Goal: Obtain resource: Download file/media

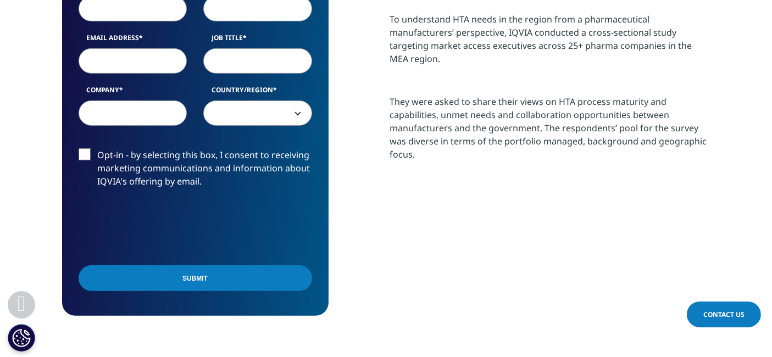
scroll to position [549, 0]
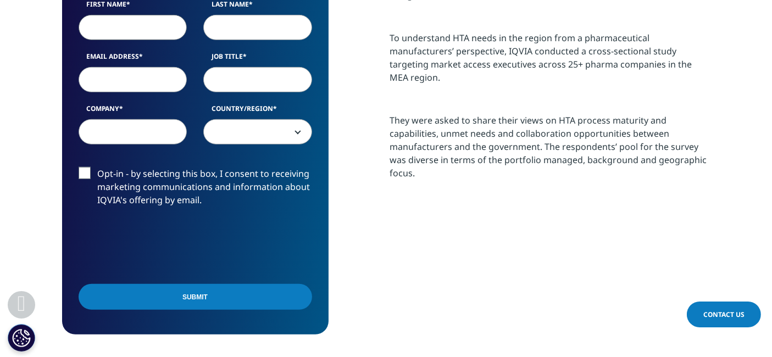
click at [121, 18] on input "First Name" at bounding box center [133, 27] width 109 height 25
type input "Geetika"
type input "Sharma"
type input "geetikas274@gmail.com"
type input "Gyan AI"
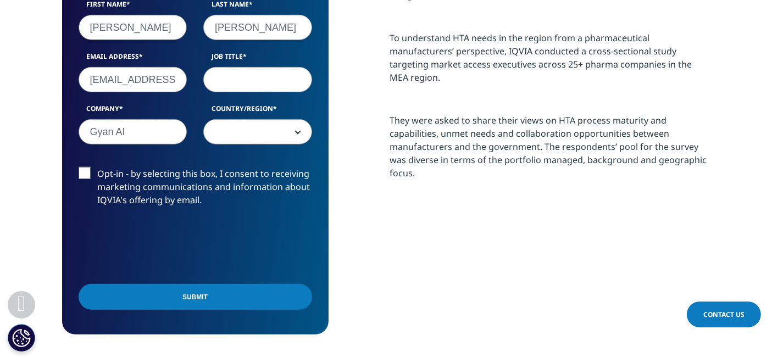
select select "India"
click at [230, 82] on input "Job Title" at bounding box center [257, 79] width 109 height 25
type input "SME"
click at [85, 172] on label "Opt-in - by selecting this box, I consent to receiving marketing communications…" at bounding box center [195, 190] width 233 height 46
click at [98, 167] on input "Opt-in - by selecting this box, I consent to receiving marketing communications…" at bounding box center [98, 167] width 0 height 0
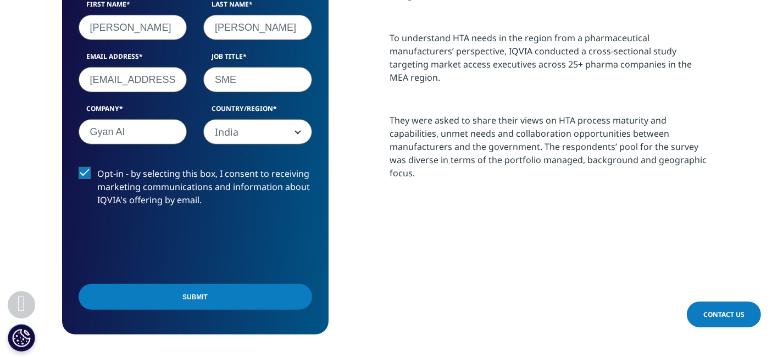
click at [189, 298] on input "Submit" at bounding box center [195, 297] width 233 height 26
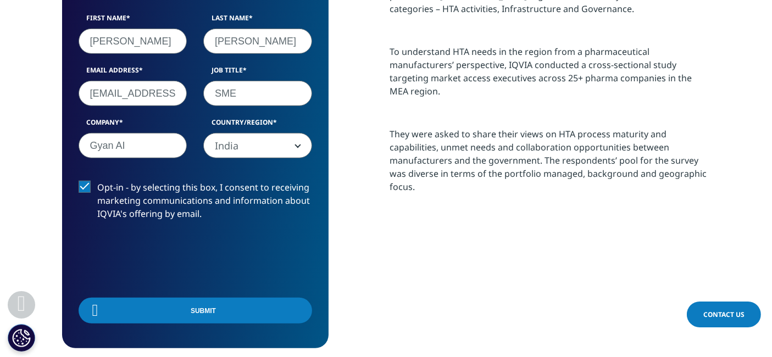
scroll to position [306, 648]
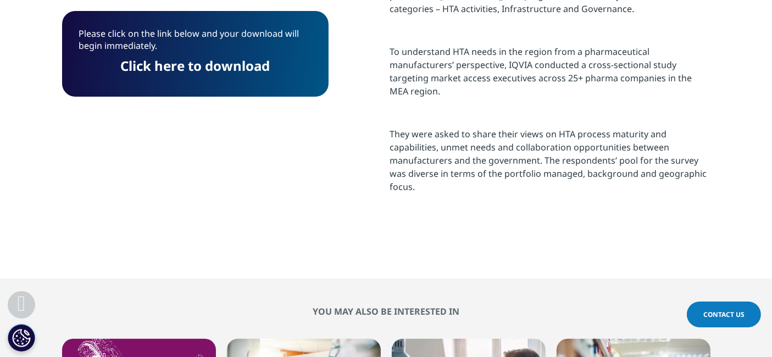
drag, startPoint x: 214, startPoint y: 66, endPoint x: 310, endPoint y: 1, distance: 115.8
click at [214, 66] on link "Click here to download" at bounding box center [195, 66] width 149 height 18
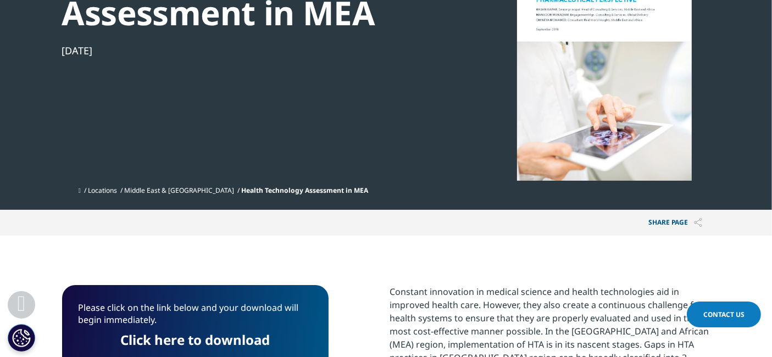
scroll to position [0, 0]
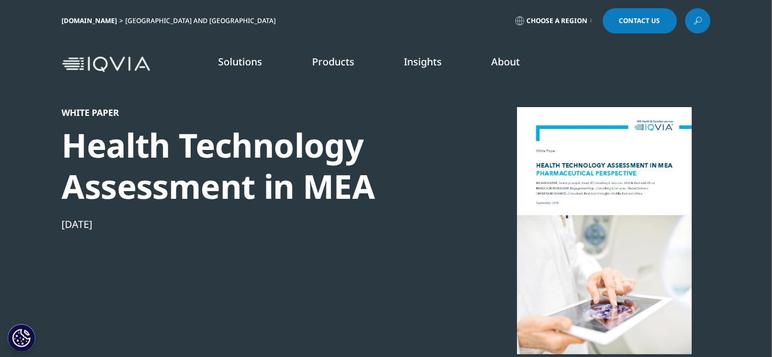
click at [699, 21] on icon at bounding box center [697, 21] width 9 height 14
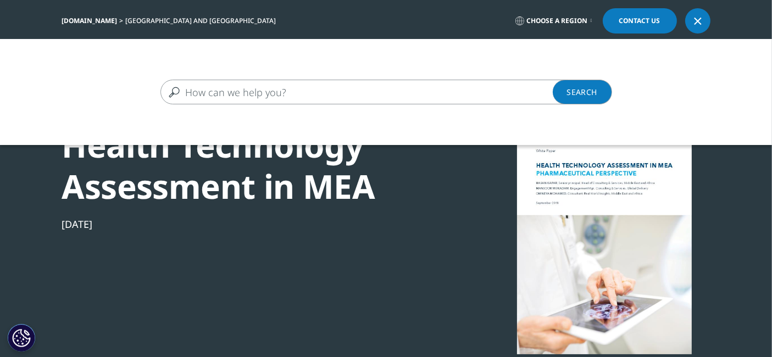
click at [228, 94] on input "Search" at bounding box center [370, 92] width 420 height 25
type input "MIC"
click at [591, 89] on link "Search Loading" at bounding box center [581, 92] width 59 height 25
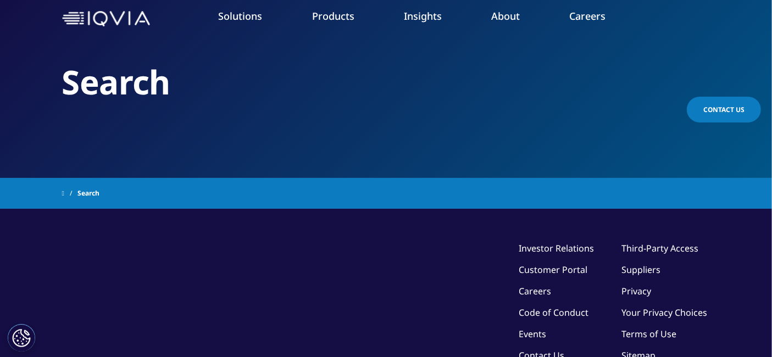
scroll to position [178, 0]
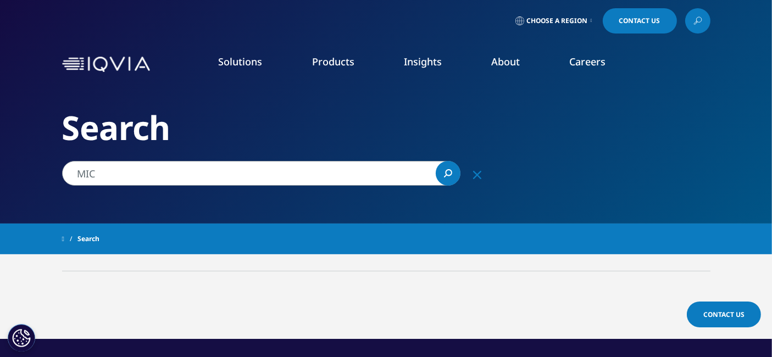
click at [445, 171] on icon "Search" at bounding box center [448, 173] width 8 height 8
click at [100, 173] on input "MIC" at bounding box center [261, 173] width 398 height 25
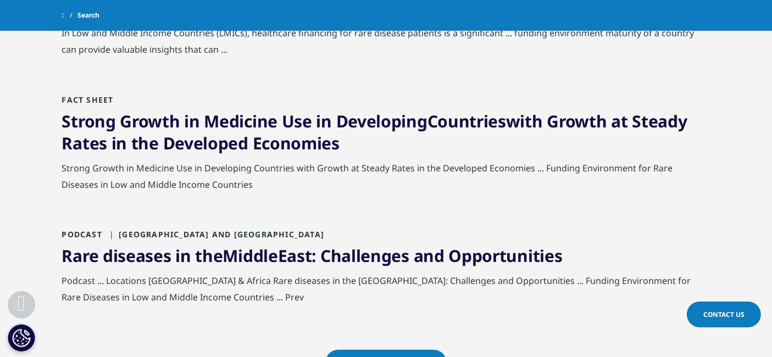
scroll to position [1220, 0]
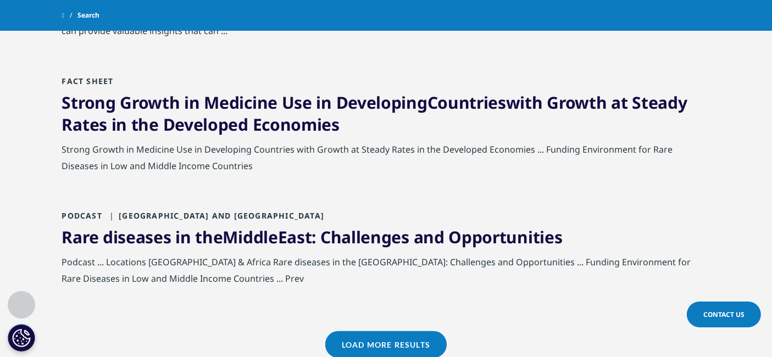
click at [411, 331] on link "Load More Results" at bounding box center [385, 344] width 121 height 27
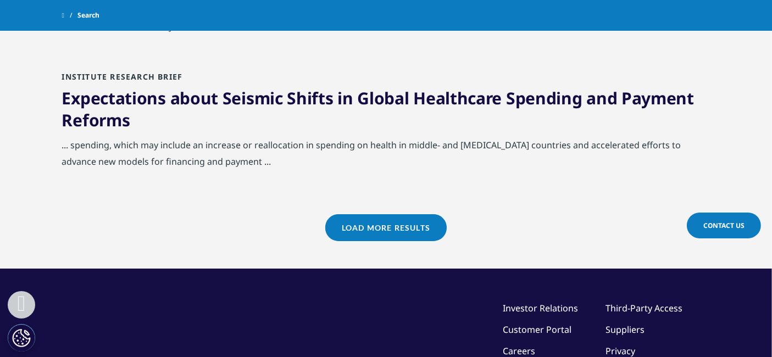
scroll to position [2563, 0]
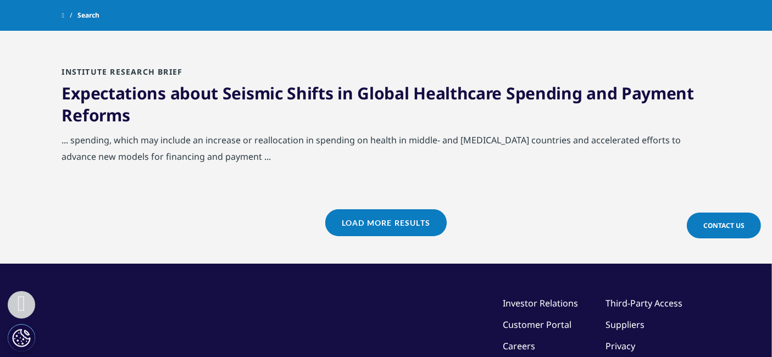
click at [371, 209] on link "Load More Results" at bounding box center [385, 222] width 121 height 27
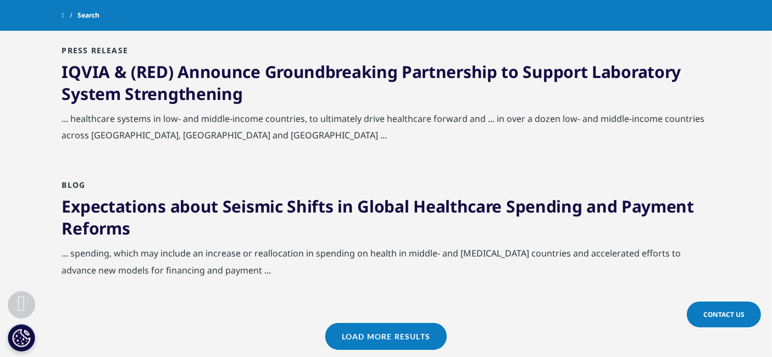
scroll to position [3661, 0]
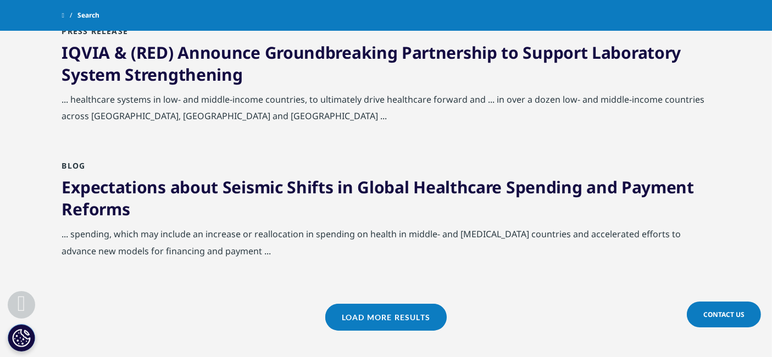
click at [407, 304] on link "Load More Results" at bounding box center [385, 317] width 121 height 27
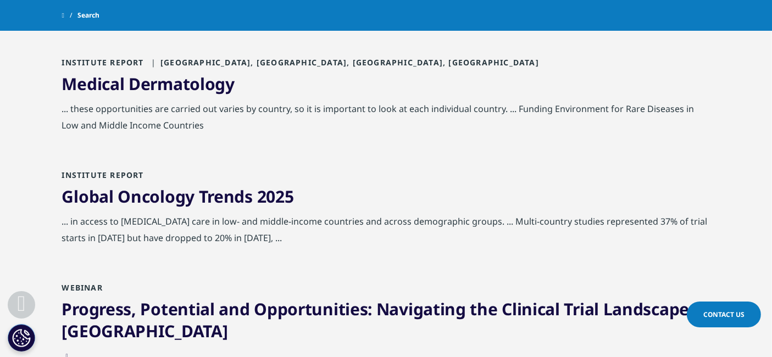
scroll to position [4820, 0]
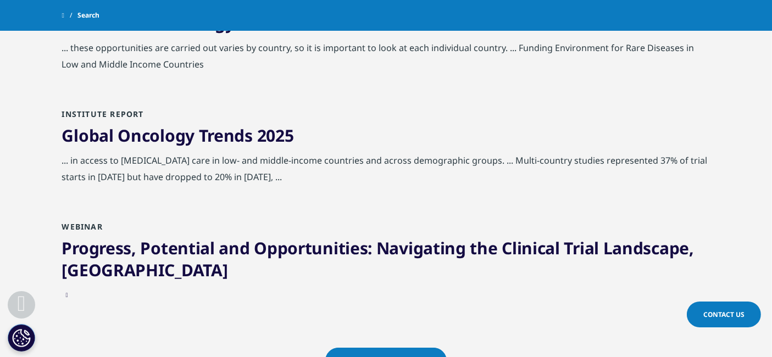
click at [408, 348] on link "Load More Results" at bounding box center [385, 361] width 121 height 27
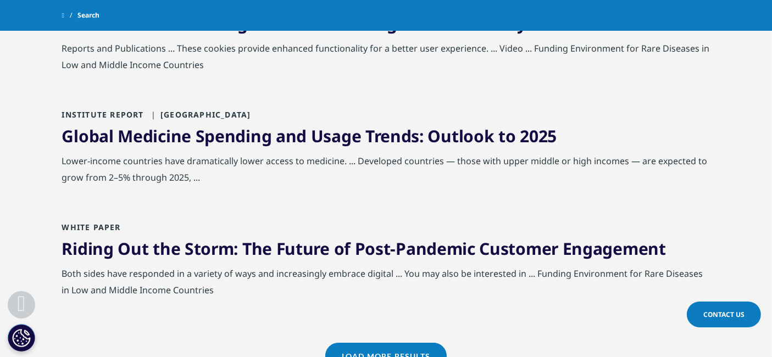
scroll to position [6041, 0]
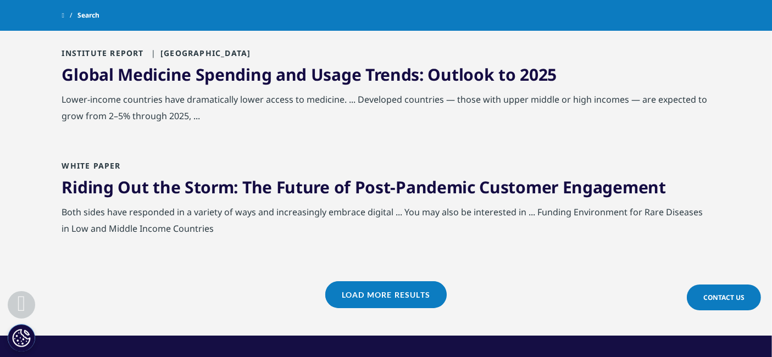
click at [413, 281] on link "Load More Results" at bounding box center [385, 294] width 121 height 27
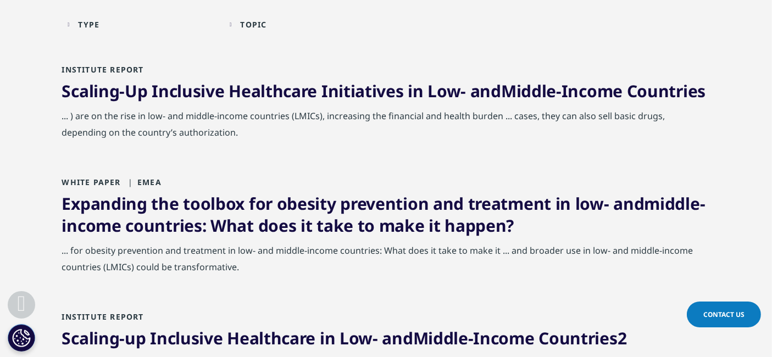
scroll to position [0, 0]
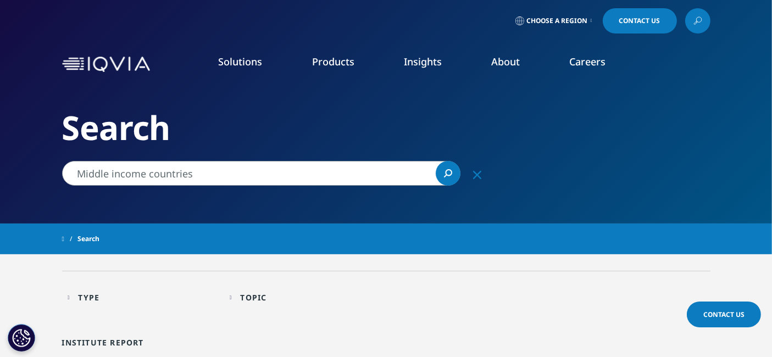
click at [211, 168] on input "Middle income countries" at bounding box center [261, 173] width 398 height 25
drag, startPoint x: 215, startPoint y: 174, endPoint x: 43, endPoint y: 180, distance: 171.5
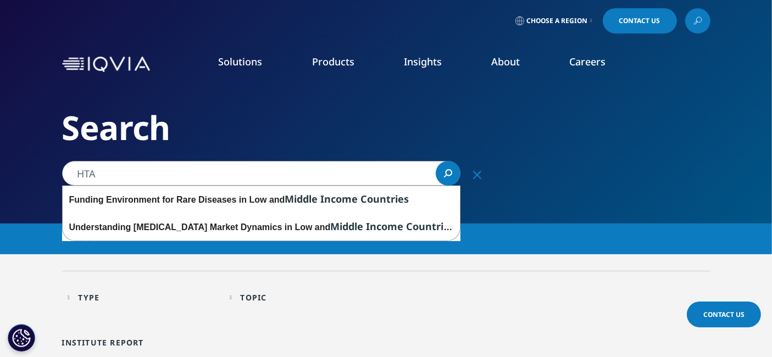
type input "HTA"
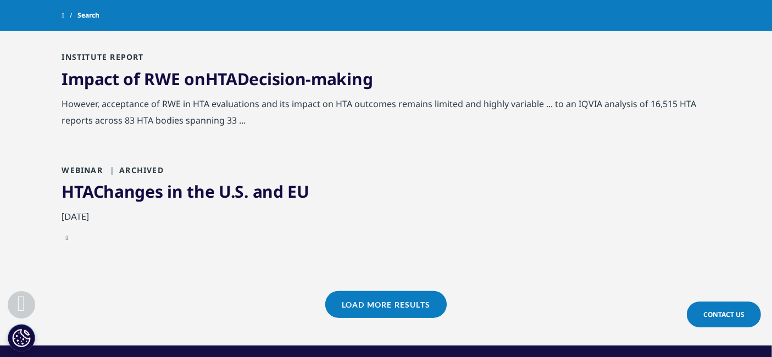
scroll to position [1159, 0]
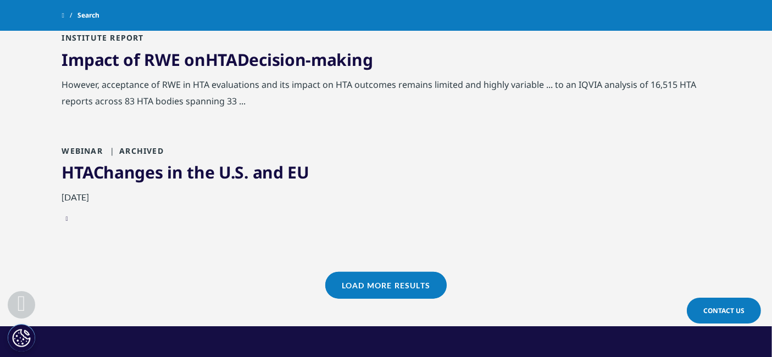
click at [353, 276] on link "Load More Results" at bounding box center [385, 285] width 121 height 27
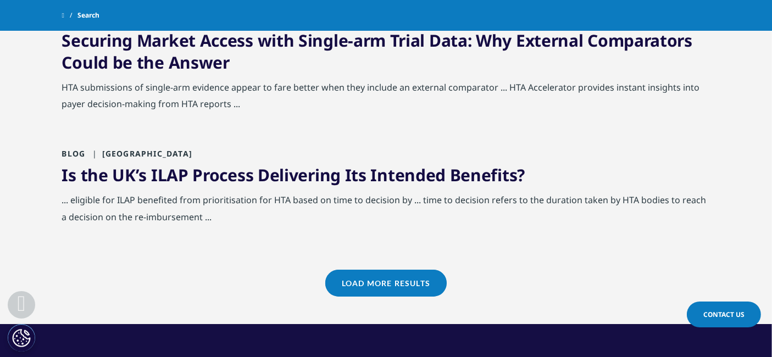
scroll to position [2441, 0]
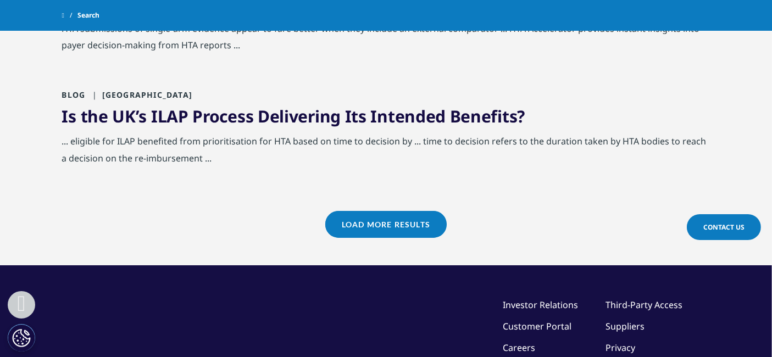
click at [367, 211] on link "Load More Results" at bounding box center [385, 224] width 121 height 27
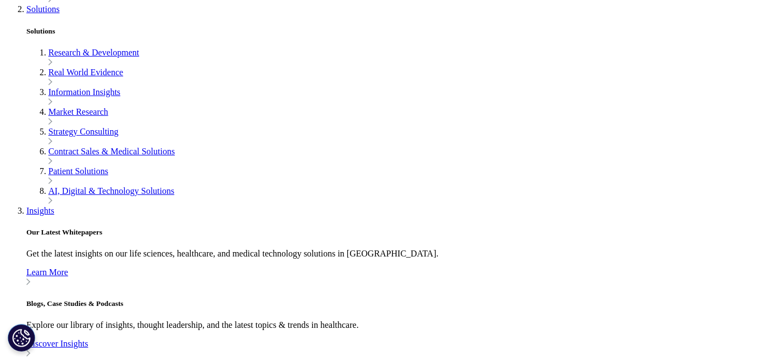
scroll to position [427, 0]
